Goal: Task Accomplishment & Management: Complete application form

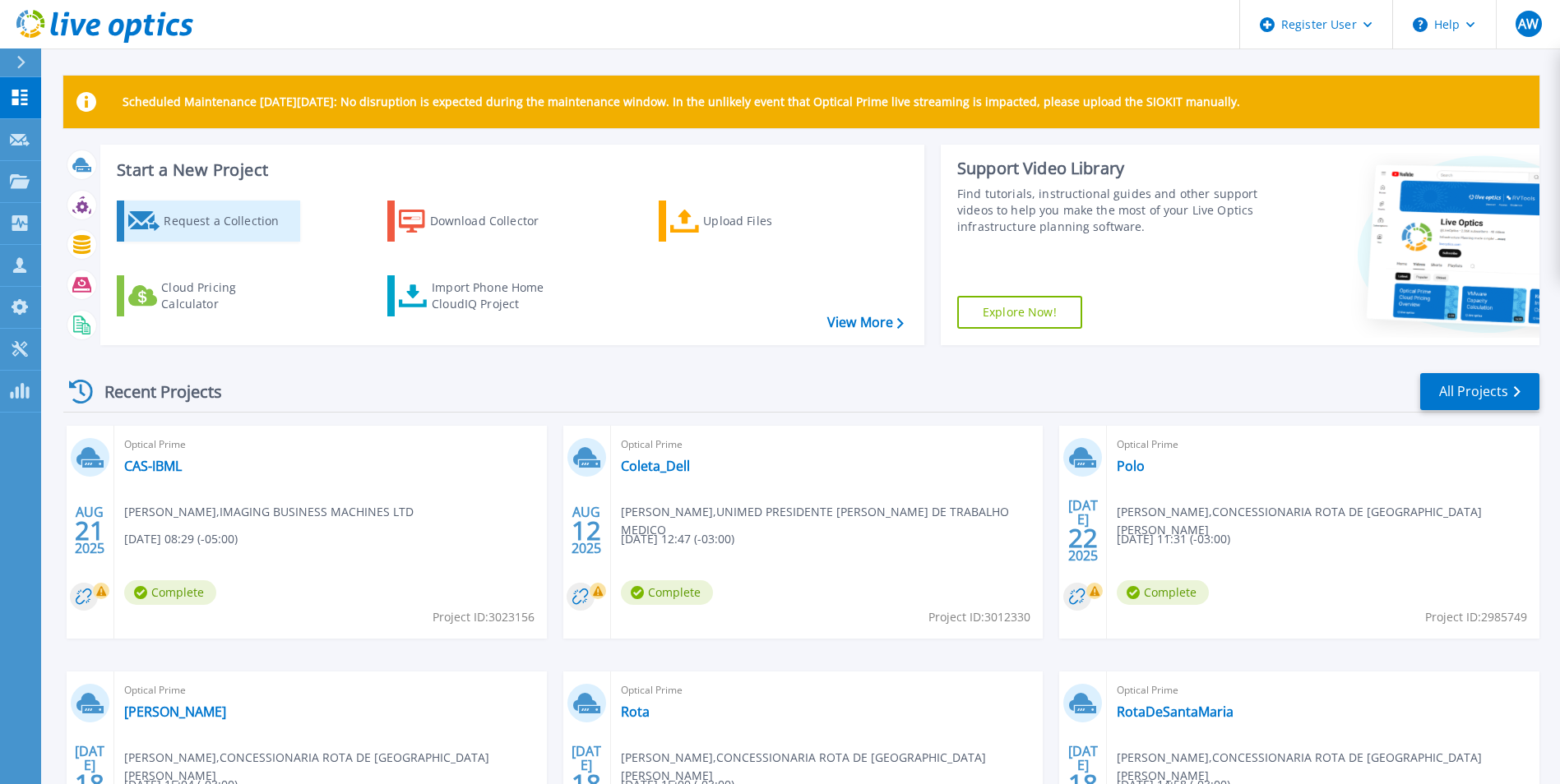
click at [237, 213] on div "Request a Collection" at bounding box center [230, 221] width 132 height 33
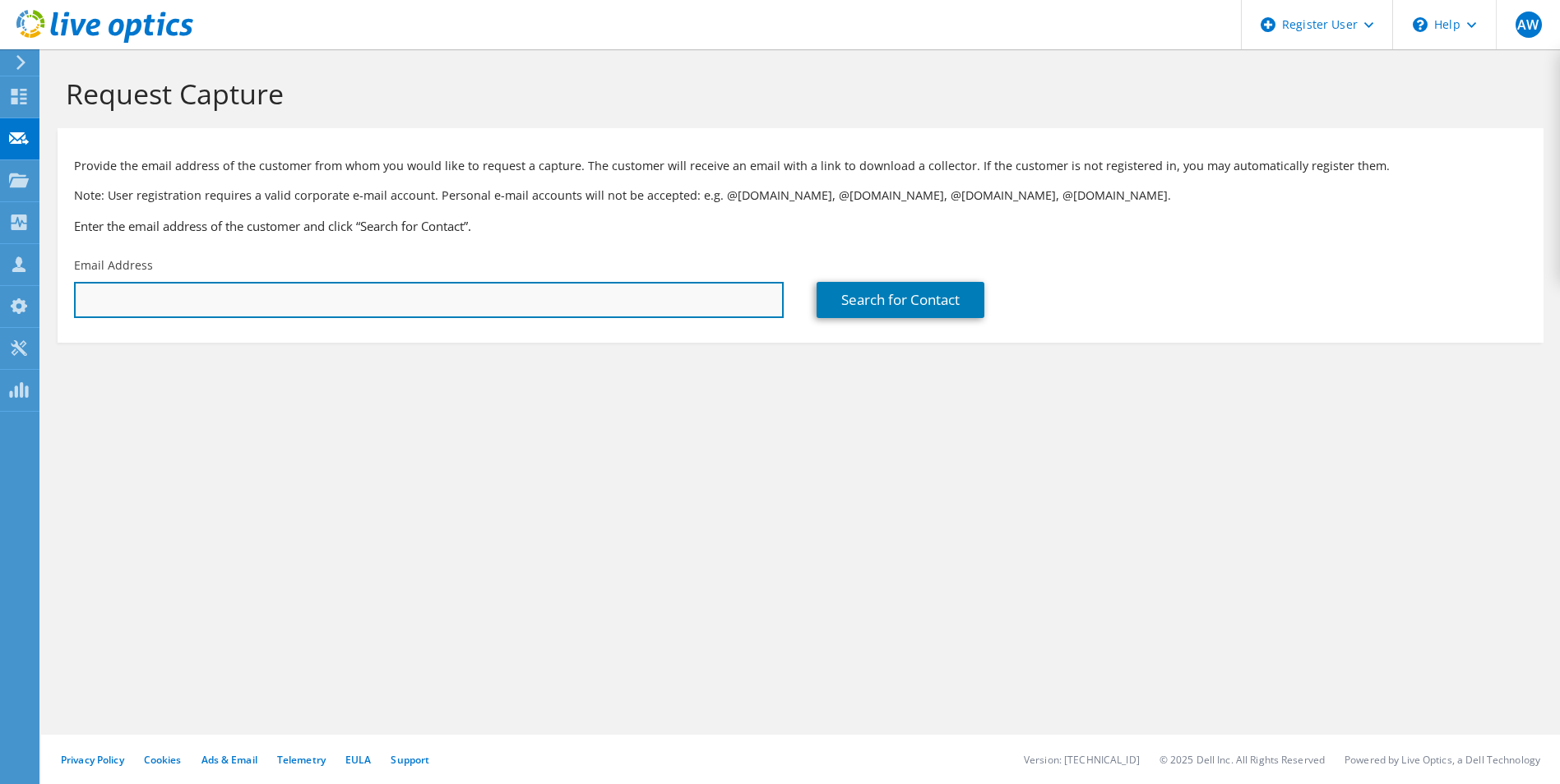
click at [266, 301] on input "text" at bounding box center [429, 299] width 710 height 36
paste input "[EMAIL_ADDRESS][DOMAIN_NAME]"
type input "[EMAIL_ADDRESS][DOMAIN_NAME]"
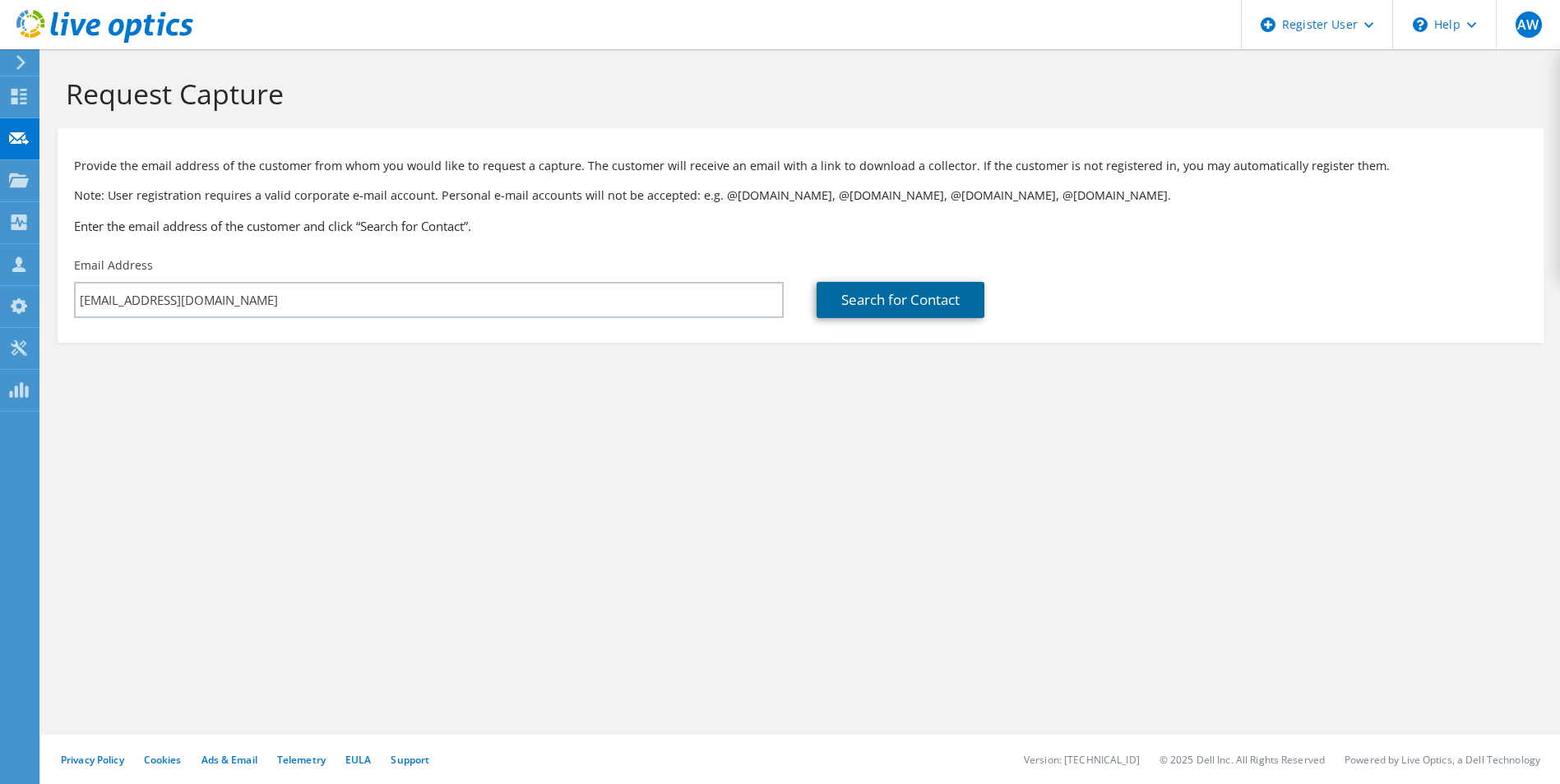
click at [933, 293] on link "Search for Contact" at bounding box center [900, 299] width 168 height 36
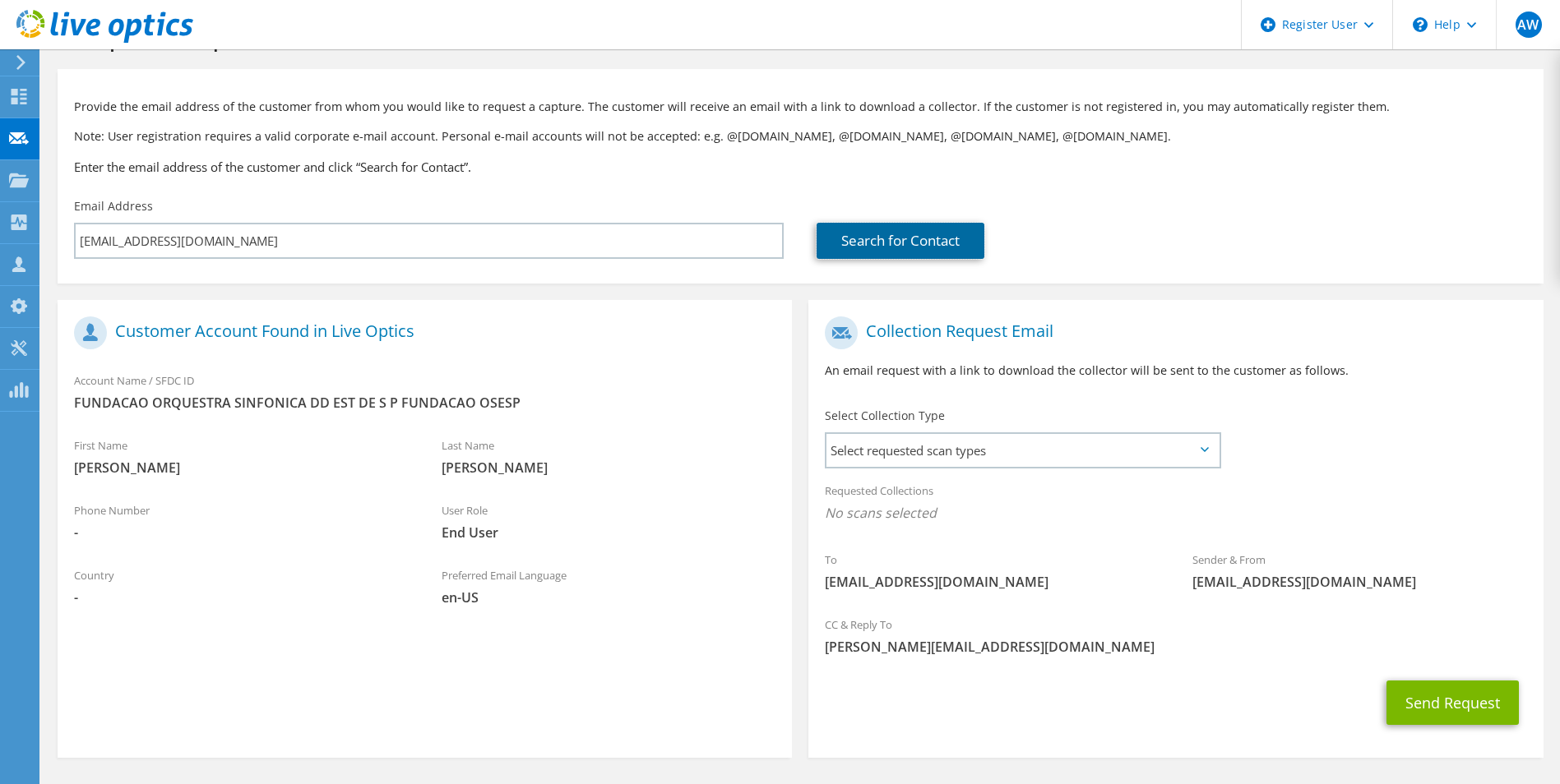
scroll to position [115, 0]
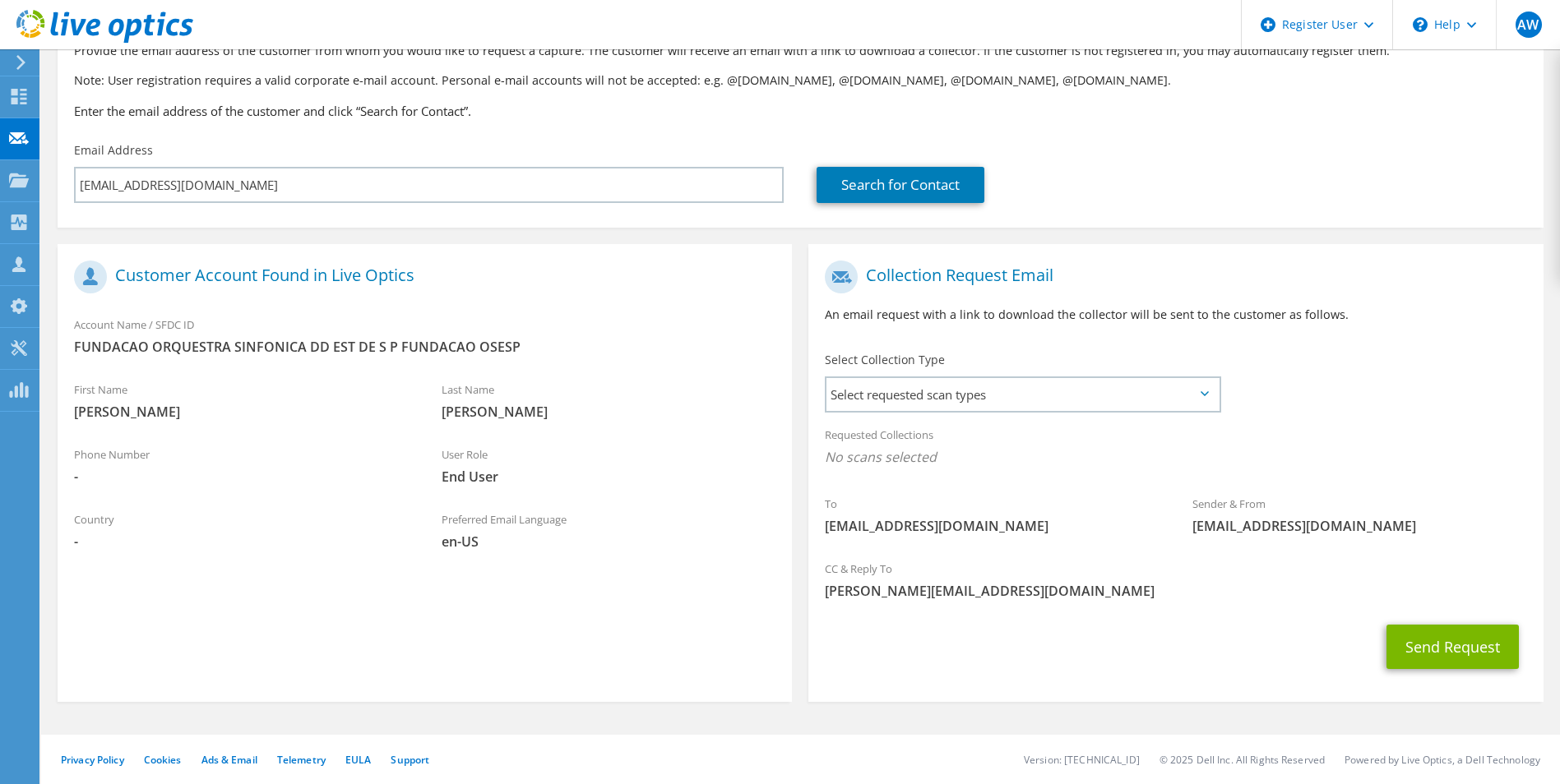
click at [1051, 422] on div "Requested Collections No scans selected" at bounding box center [1176, 448] width 735 height 61
click at [1023, 392] on span "Select requested scan types" at bounding box center [1023, 394] width 392 height 33
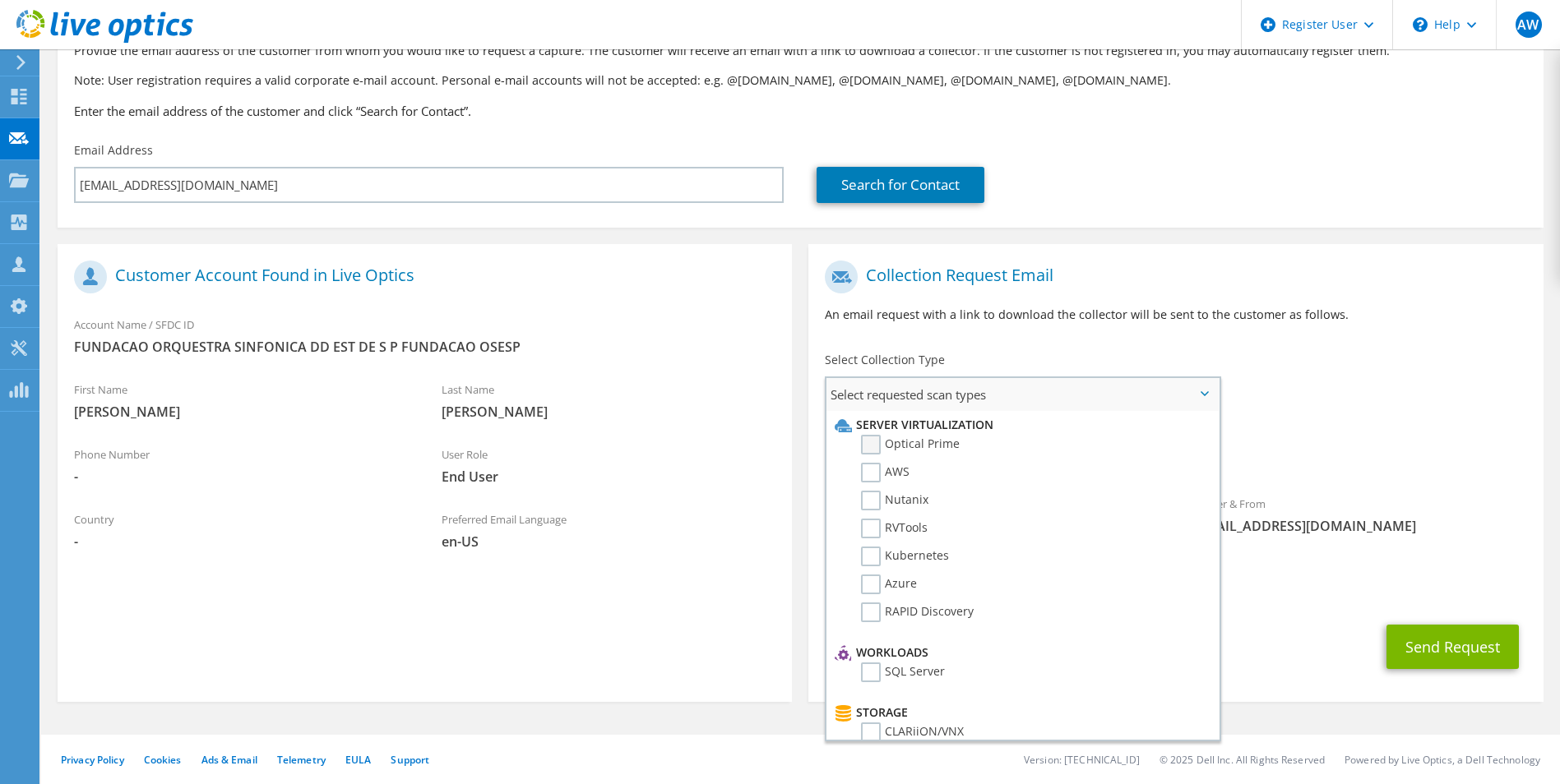
click at [922, 444] on label "Optical Prime" at bounding box center [910, 445] width 99 height 19
click at [0, 0] on input "Optical Prime" at bounding box center [0, 0] width 0 height 0
click at [1476, 650] on button "Send Request" at bounding box center [1452, 652] width 133 height 45
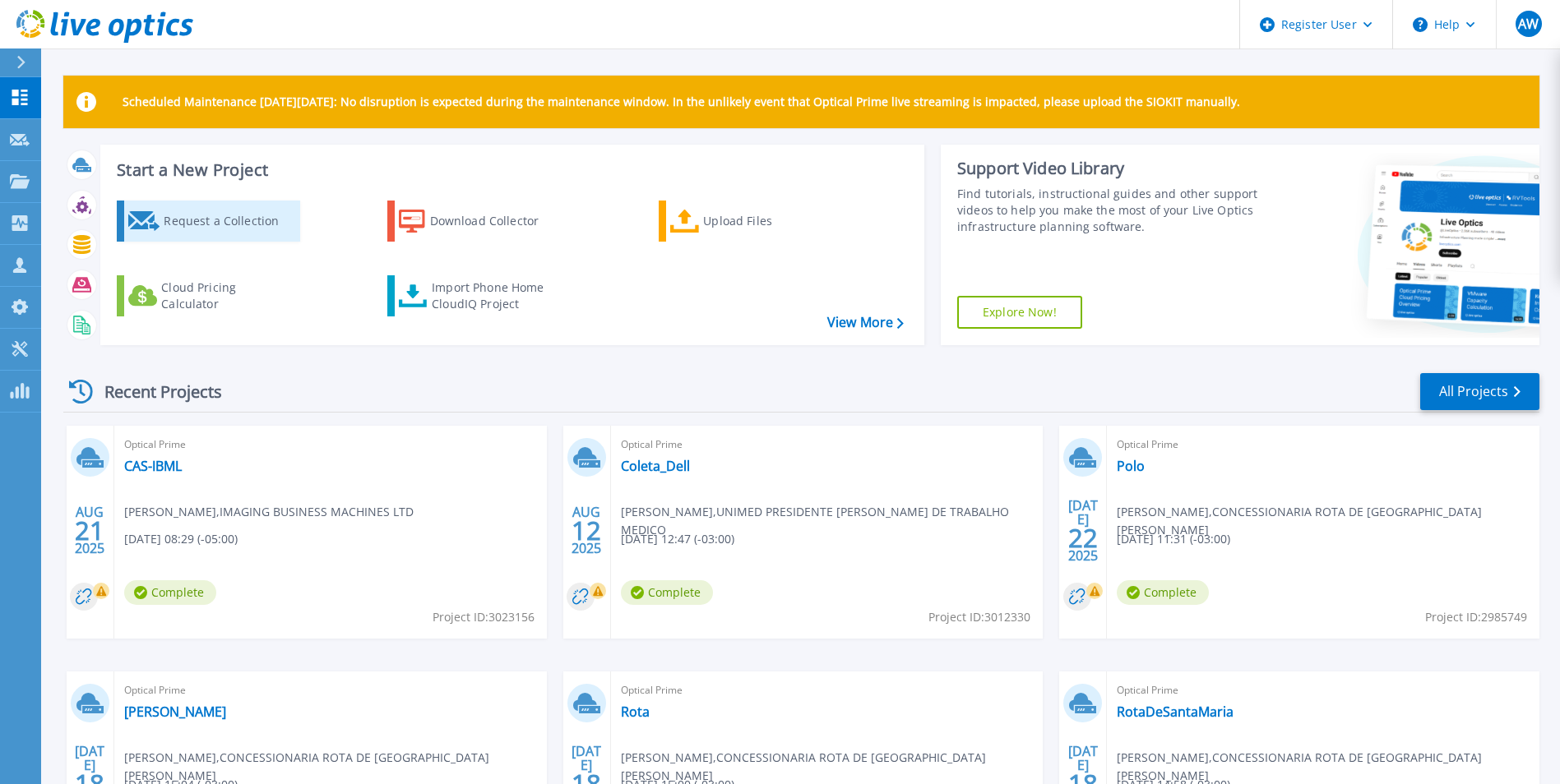
click at [215, 210] on div "Request a Collection" at bounding box center [230, 221] width 132 height 33
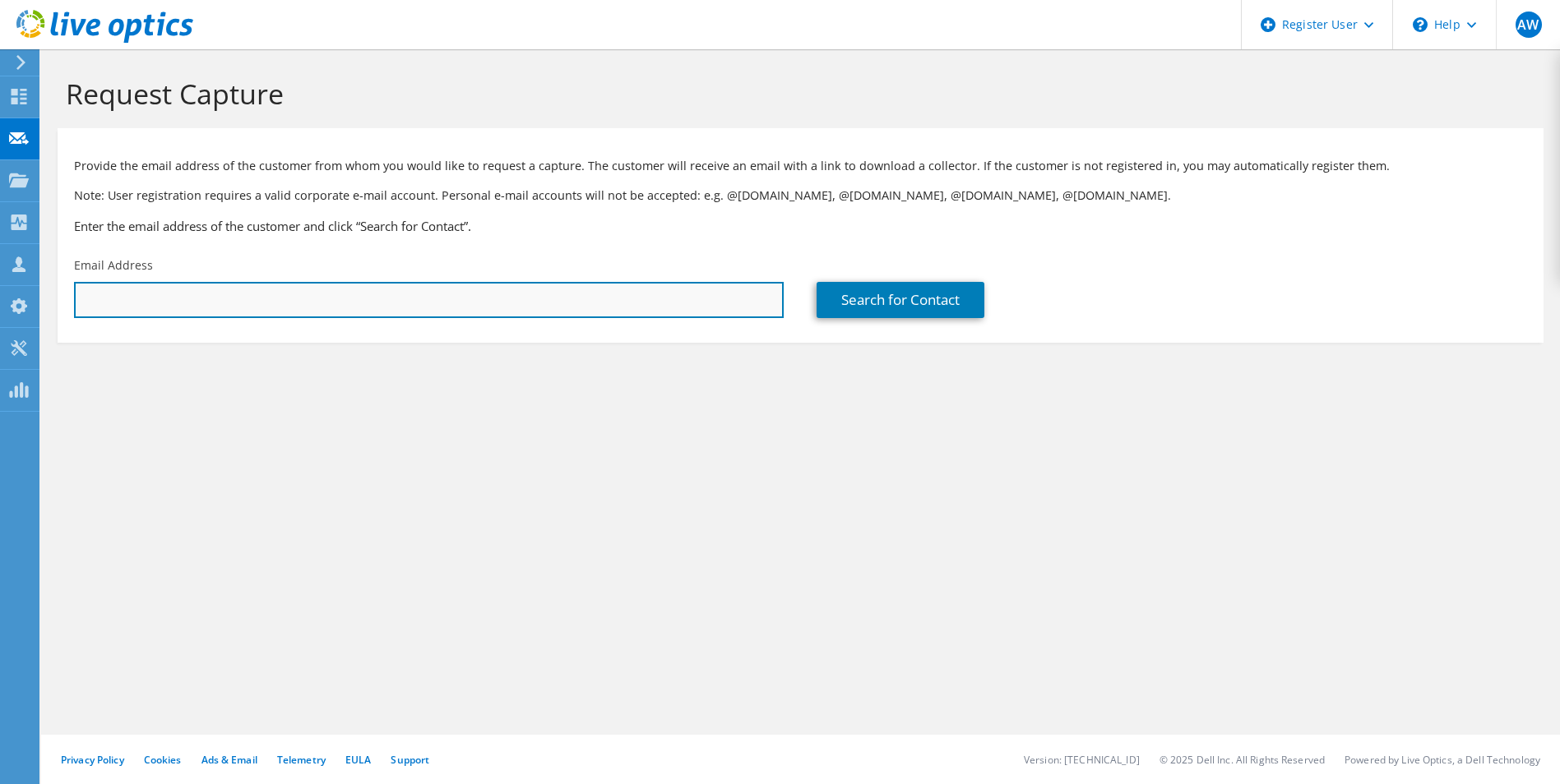
click at [285, 288] on input "text" at bounding box center [429, 299] width 710 height 36
paste input "antonio.locati@adar.com.br"
type input "antonio.locati@adar.com.br"
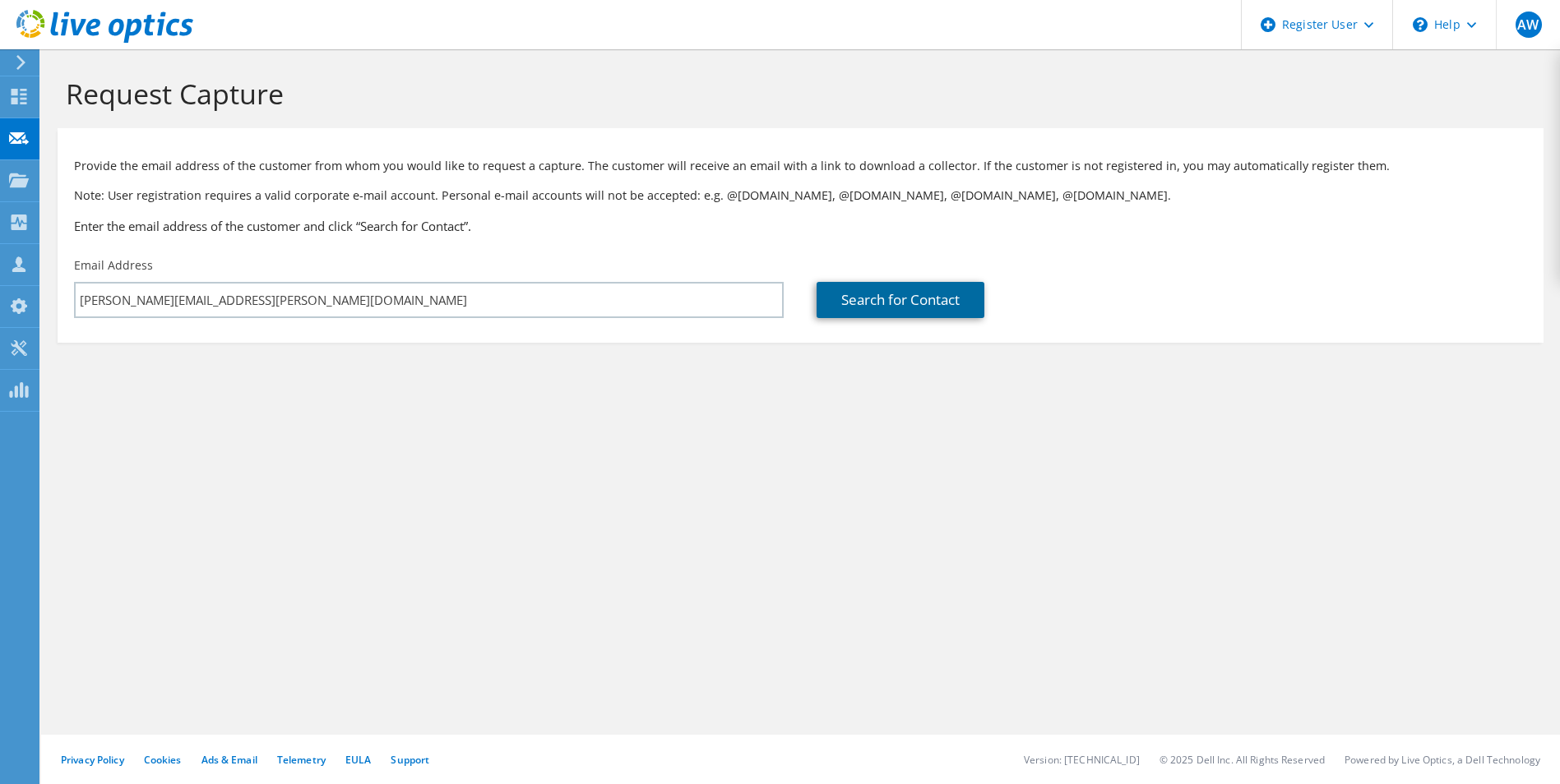
click at [924, 290] on link "Search for Contact" at bounding box center [900, 299] width 168 height 36
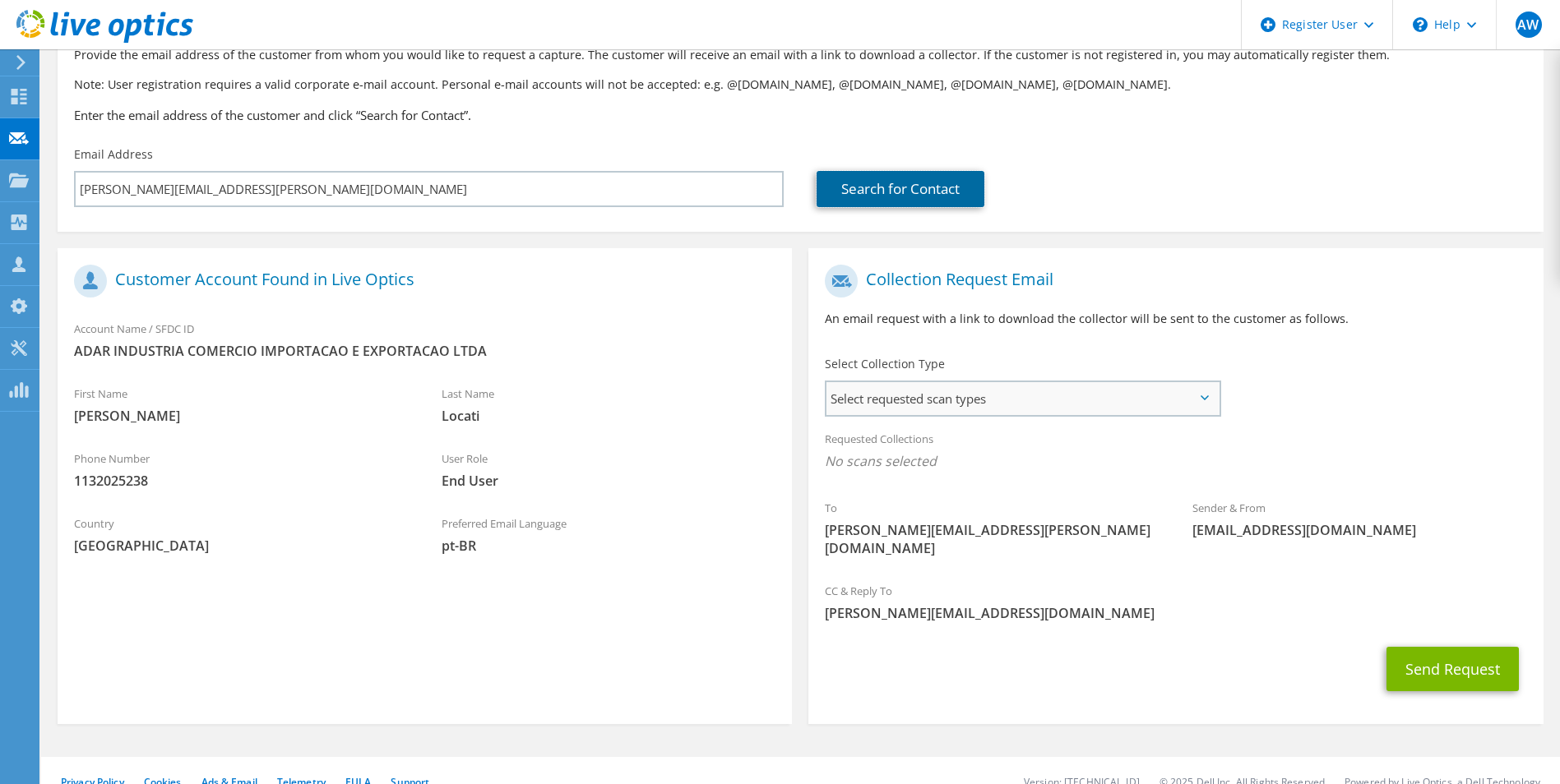
scroll to position [115, 0]
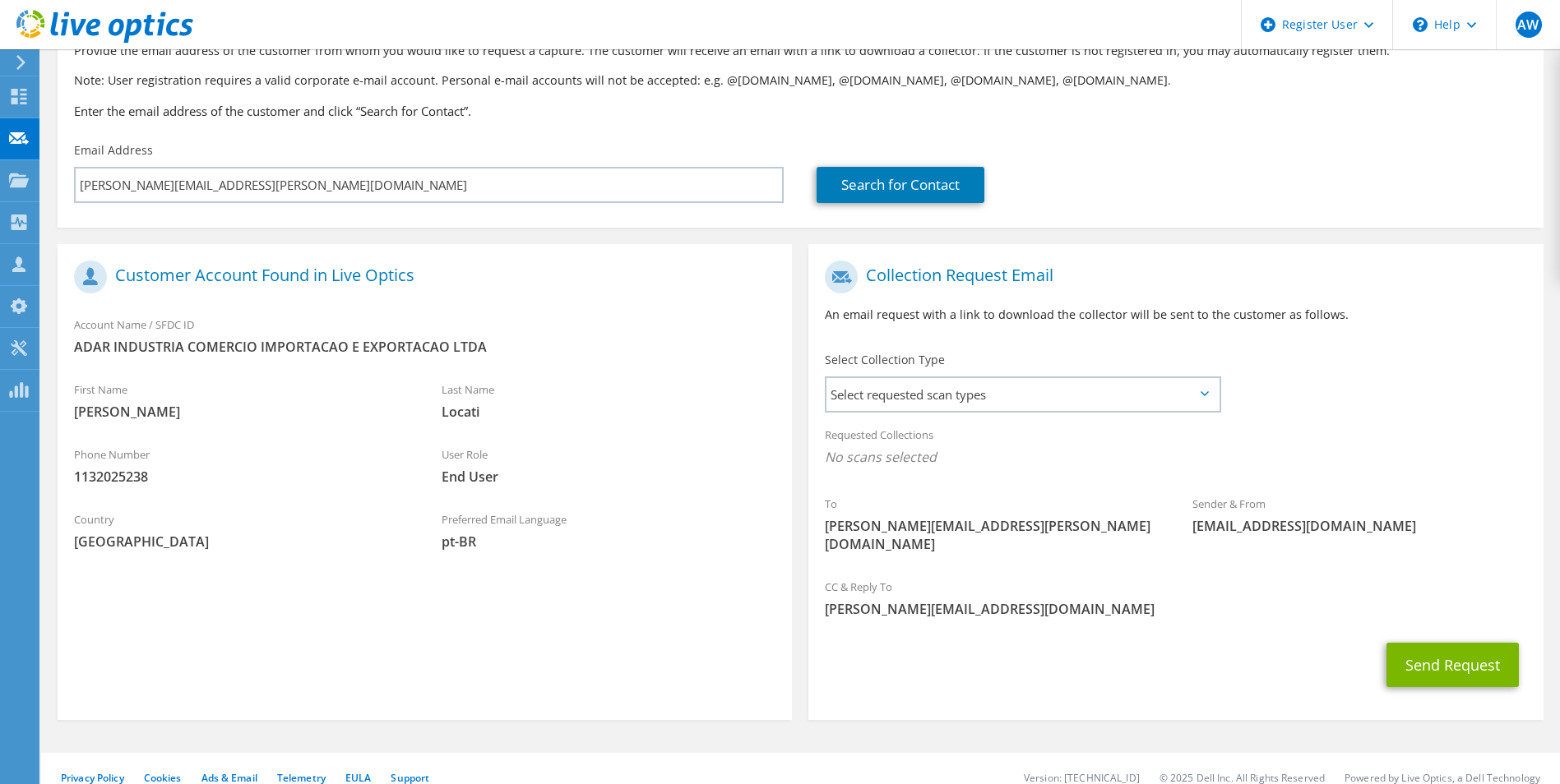
click at [980, 364] on div "Select Collection Type Select requested scan types Server Virtualization Optica…" at bounding box center [1023, 380] width 396 height 57
click at [967, 409] on span "Select requested scan types" at bounding box center [1023, 394] width 392 height 33
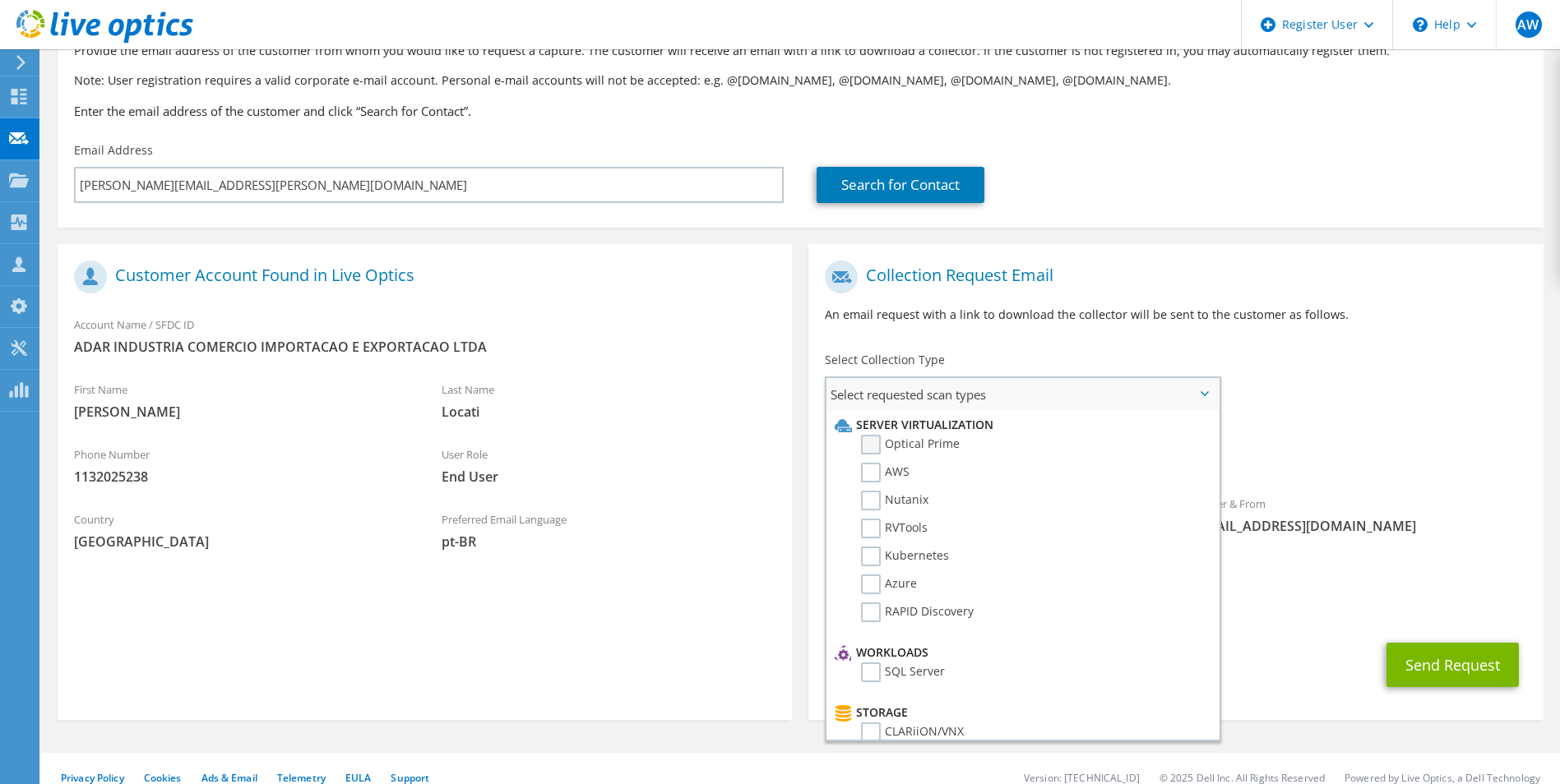
click at [901, 448] on label "Optical Prime" at bounding box center [910, 445] width 99 height 19
click at [0, 0] on input "Optical Prime" at bounding box center [0, 0] width 0 height 0
click at [1489, 655] on button "Send Request" at bounding box center [1452, 671] width 133 height 45
